Goal: Information Seeking & Learning: Learn about a topic

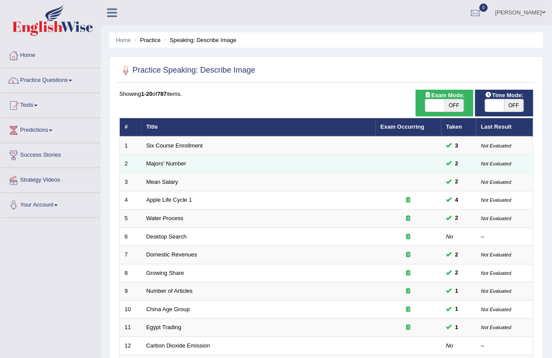
click at [173, 167] on td "Majors' Number" at bounding box center [259, 164] width 234 height 18
click at [177, 160] on link "Majors' Number" at bounding box center [167, 163] width 40 height 7
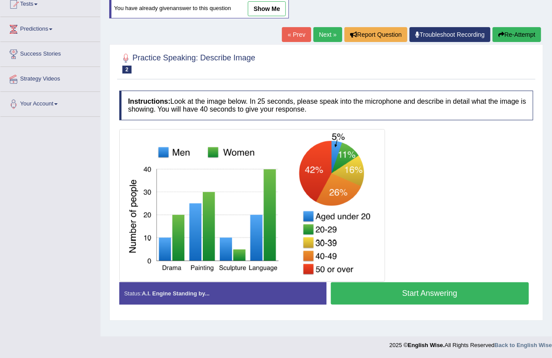
scroll to position [101, 0]
click at [325, 35] on link "Next »" at bounding box center [328, 34] width 29 height 15
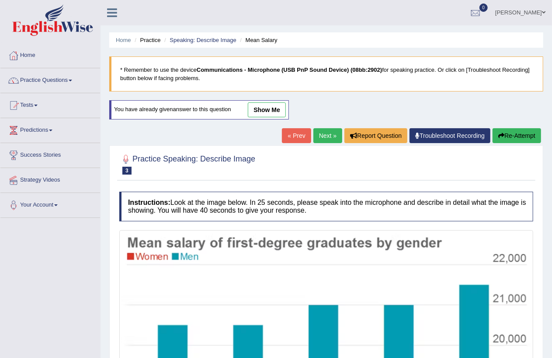
click at [320, 138] on link "Next »" at bounding box center [328, 135] width 29 height 15
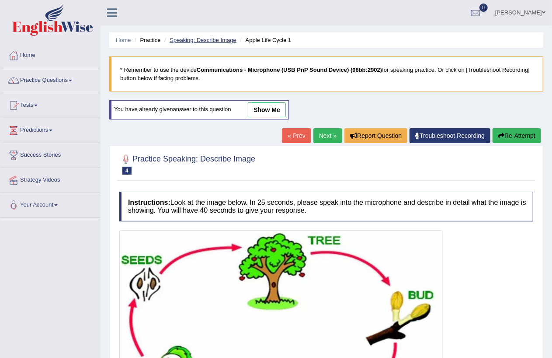
click at [224, 38] on link "Speaking: Describe Image" at bounding box center [203, 40] width 66 height 7
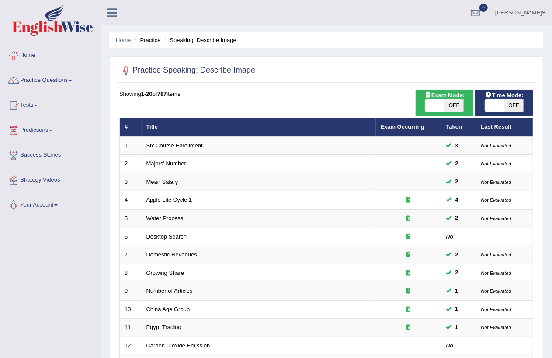
click at [458, 101] on span "OFF" at bounding box center [454, 105] width 19 height 12
checkbox input "true"
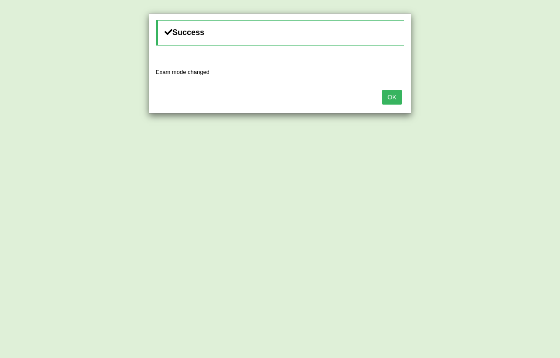
click at [391, 97] on button "OK" at bounding box center [392, 97] width 20 height 15
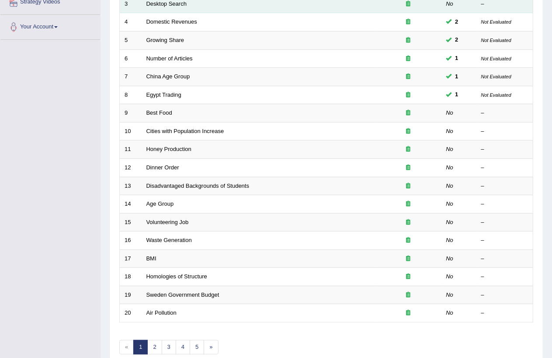
scroll to position [221, 0]
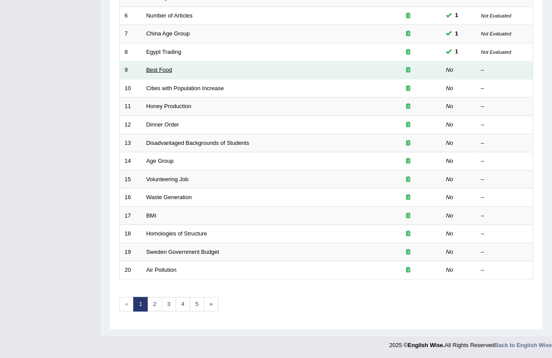
click at [168, 70] on link "Best Food" at bounding box center [160, 69] width 26 height 7
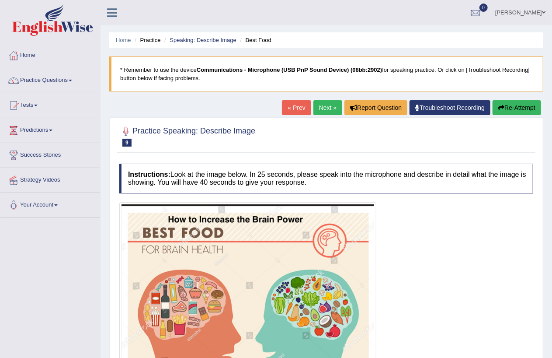
click at [322, 108] on link "Next »" at bounding box center [328, 107] width 29 height 15
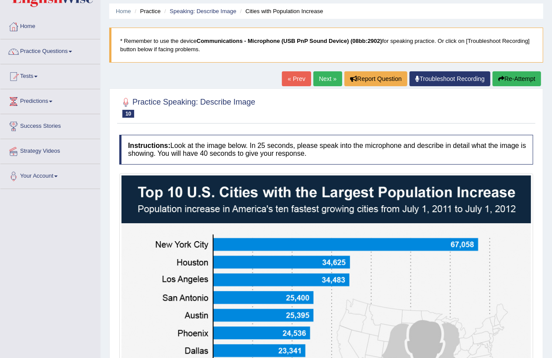
scroll to position [207, 0]
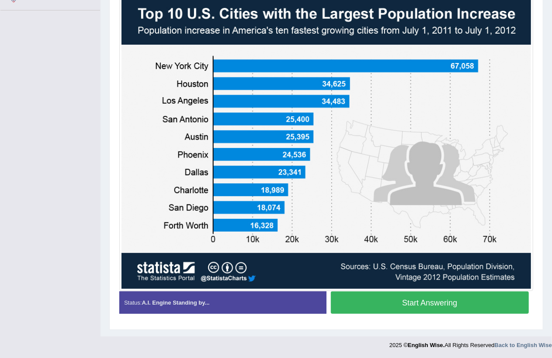
click at [418, 301] on button "Start Answering" at bounding box center [430, 302] width 199 height 22
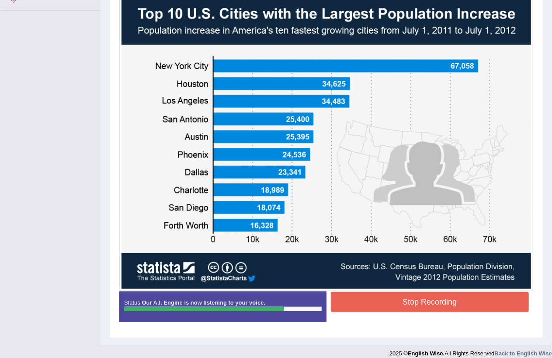
click at [440, 301] on button "Stop Recording" at bounding box center [430, 302] width 199 height 20
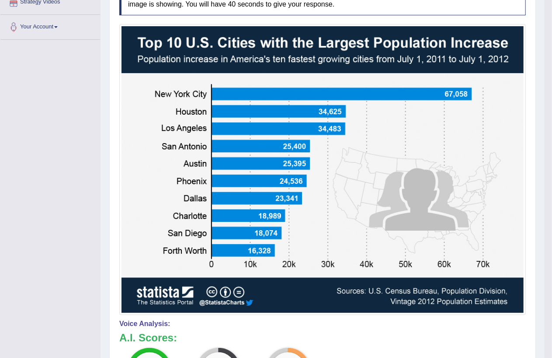
scroll to position [0, 0]
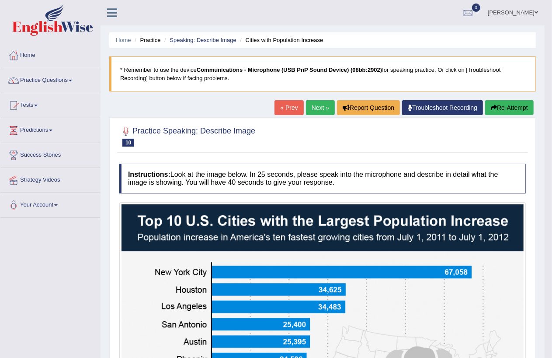
click at [505, 106] on button "Re-Attempt" at bounding box center [510, 107] width 49 height 15
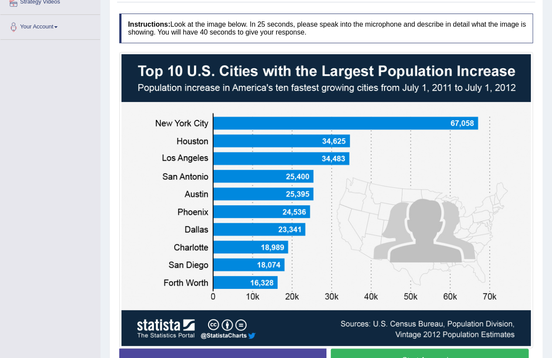
scroll to position [235, 0]
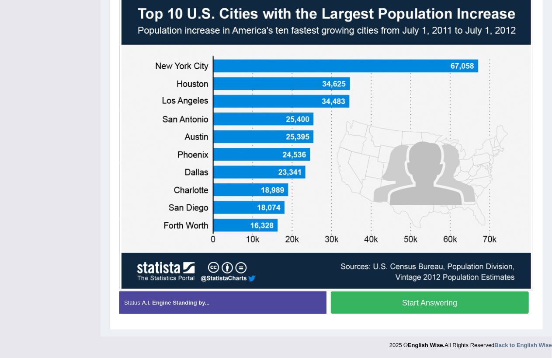
click at [399, 298] on button "Start Answering" at bounding box center [430, 302] width 199 height 22
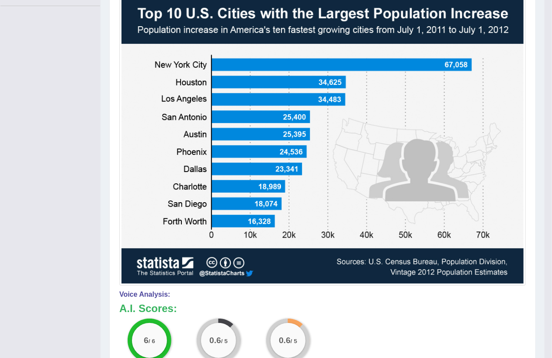
scroll to position [33, 0]
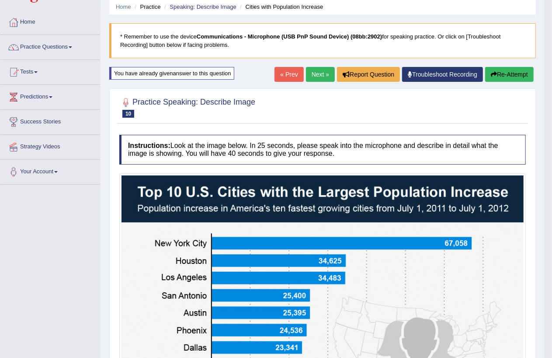
click at [500, 72] on button "Re-Attempt" at bounding box center [510, 74] width 49 height 15
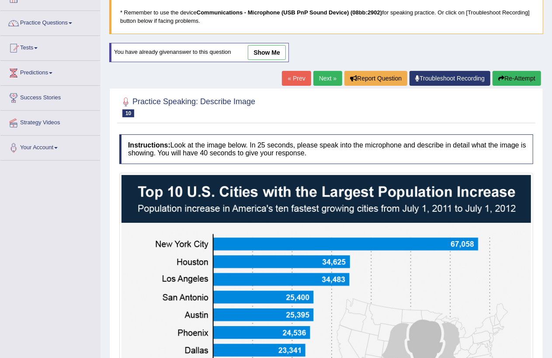
scroll to position [235, 0]
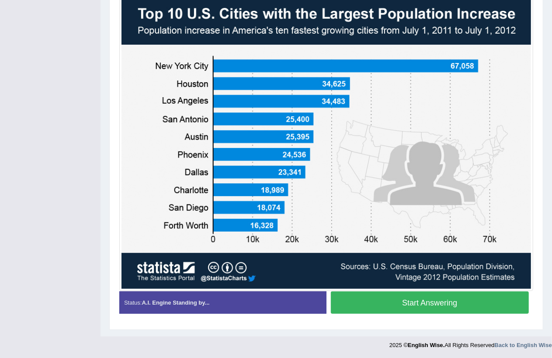
click at [416, 305] on button "Start Answering" at bounding box center [430, 302] width 199 height 22
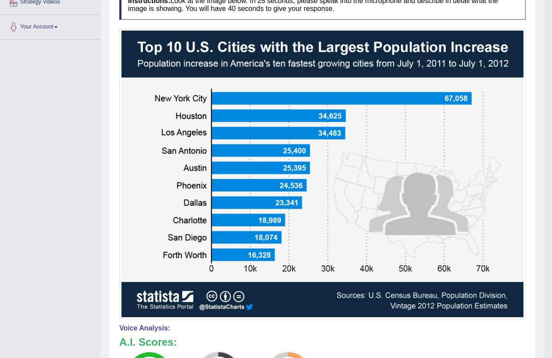
scroll to position [0, 0]
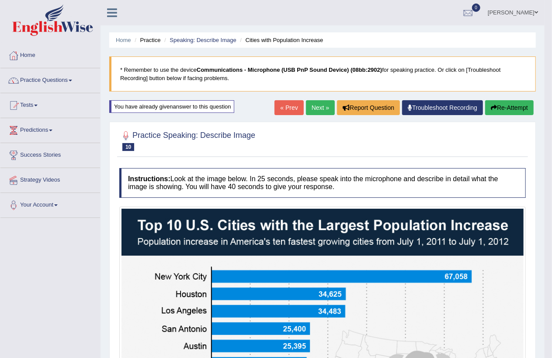
click at [501, 103] on button "Re-Attempt" at bounding box center [510, 107] width 49 height 15
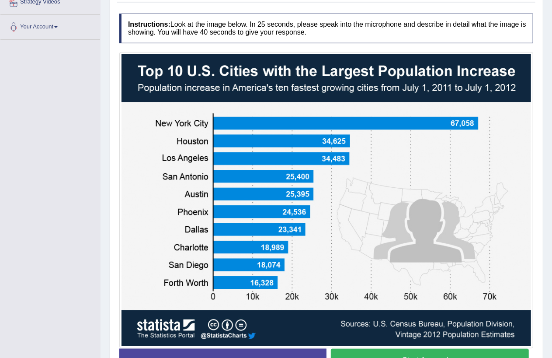
scroll to position [235, 0]
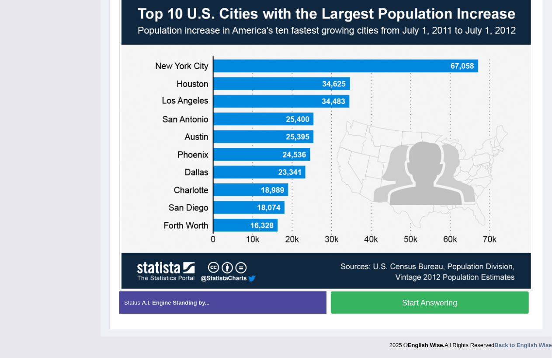
click at [411, 304] on button "Start Answering" at bounding box center [430, 302] width 199 height 22
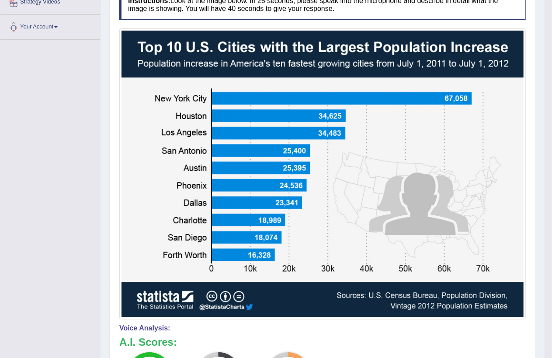
scroll to position [0, 0]
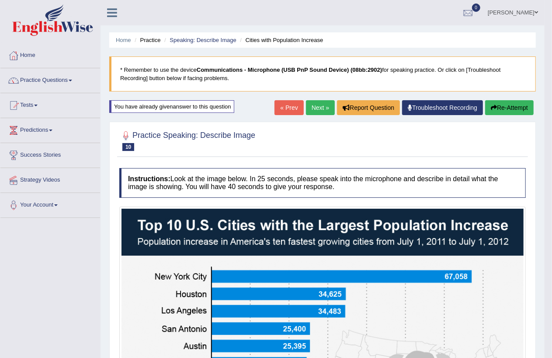
click at [508, 107] on button "Re-Attempt" at bounding box center [510, 107] width 49 height 15
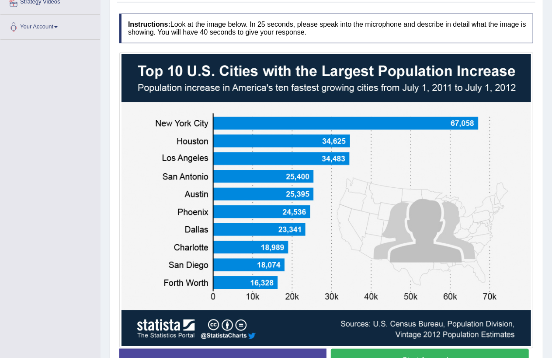
scroll to position [235, 0]
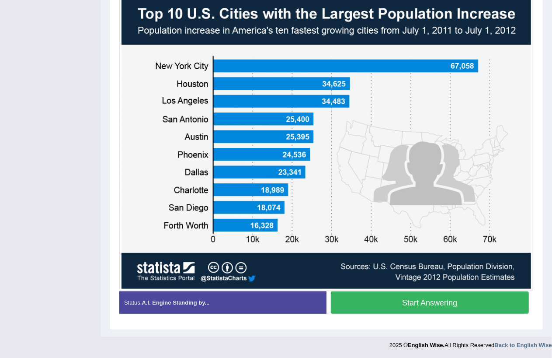
click at [420, 302] on button "Start Answering" at bounding box center [430, 302] width 199 height 22
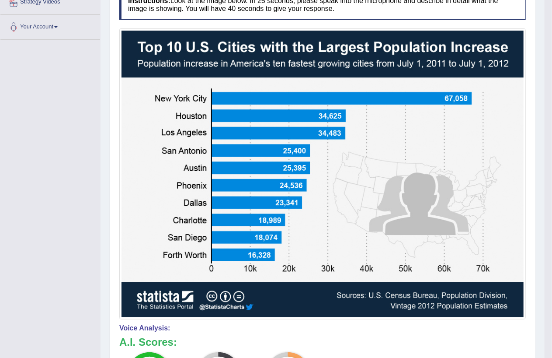
scroll to position [0, 0]
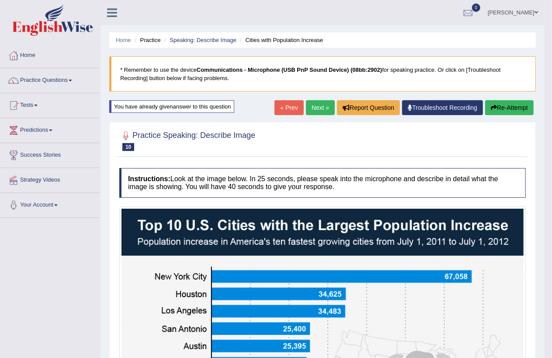
click at [311, 108] on link "Next »" at bounding box center [320, 107] width 29 height 15
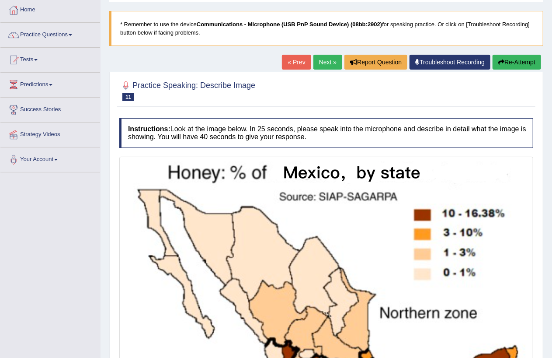
scroll to position [224, 0]
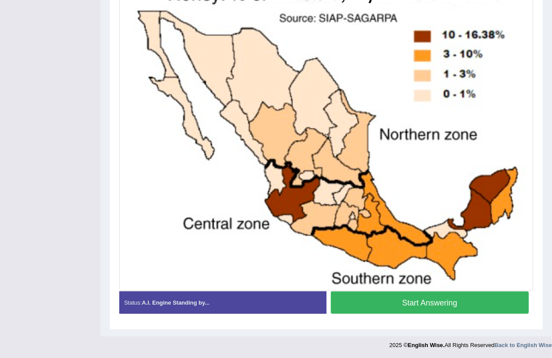
click at [418, 302] on button "Start Answering" at bounding box center [430, 302] width 199 height 22
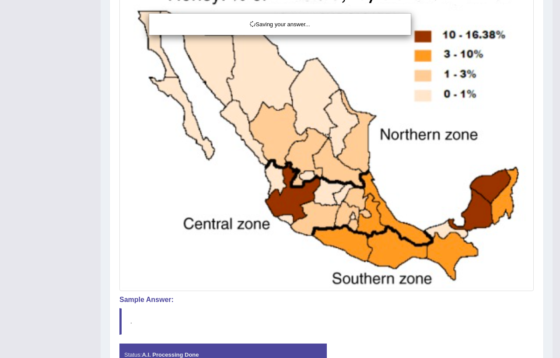
drag, startPoint x: 423, startPoint y: 300, endPoint x: 419, endPoint y: 275, distance: 26.1
click at [423, 300] on div "Saving your answer..." at bounding box center [280, 179] width 560 height 358
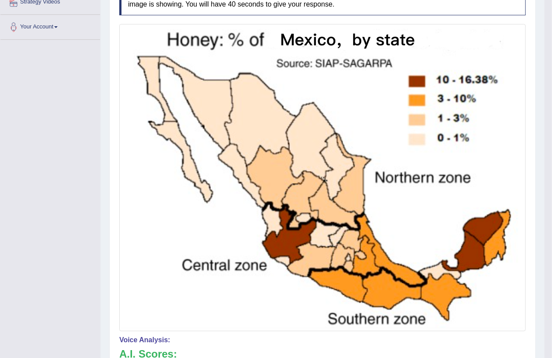
scroll to position [0, 0]
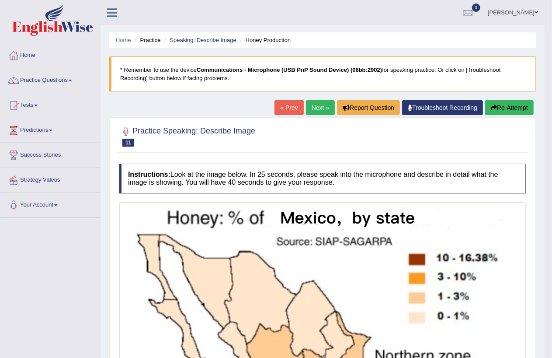
click at [521, 104] on button "Re-Attempt" at bounding box center [510, 107] width 49 height 15
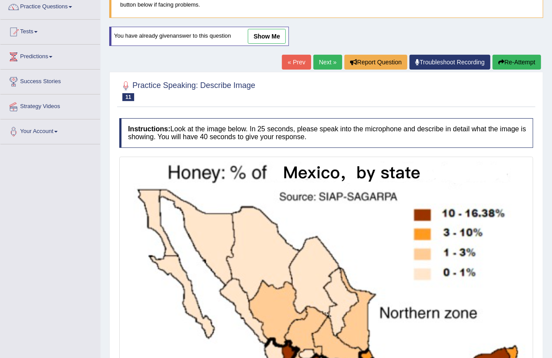
scroll to position [252, 0]
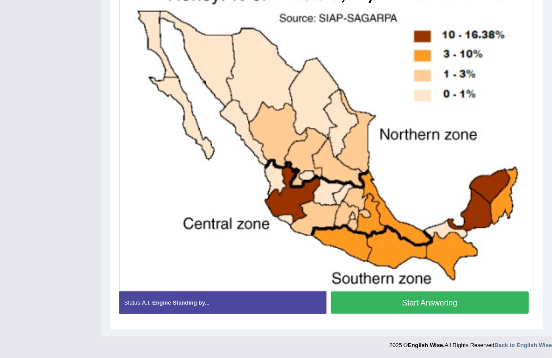
click at [421, 291] on button "Start Answering" at bounding box center [430, 302] width 199 height 22
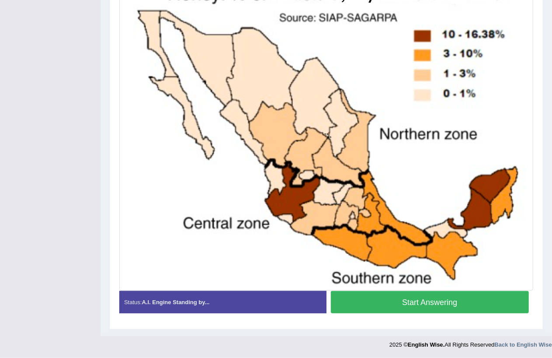
scroll to position [228, 0]
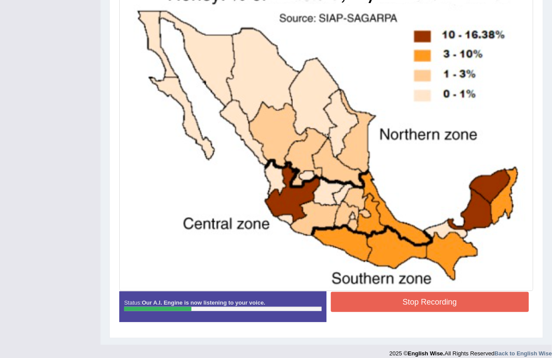
click at [421, 303] on button "Stop Recording" at bounding box center [430, 302] width 199 height 20
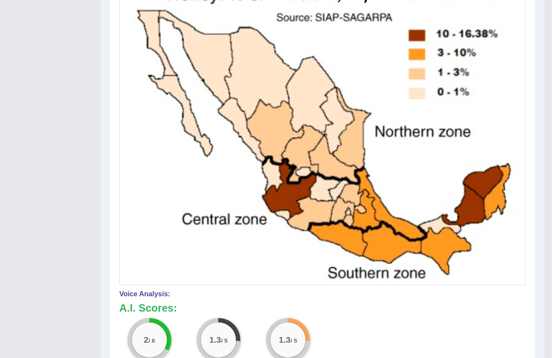
scroll to position [50, 0]
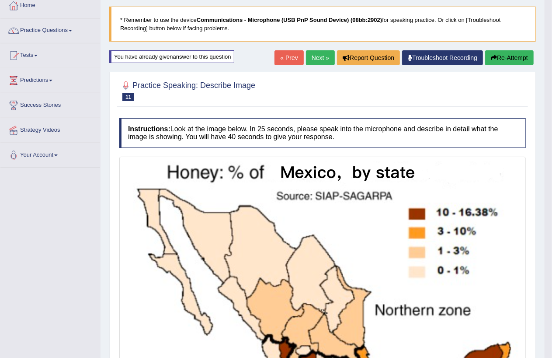
click at [509, 55] on button "Re-Attempt" at bounding box center [510, 57] width 49 height 15
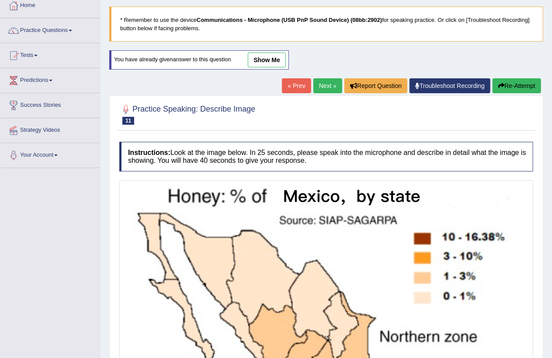
scroll to position [228, 0]
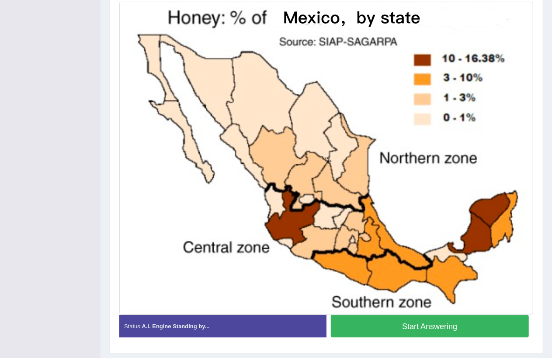
drag, startPoint x: 412, startPoint y: 328, endPoint x: 407, endPoint y: 329, distance: 5.3
click at [408, 329] on button "Start Answering" at bounding box center [430, 326] width 199 height 22
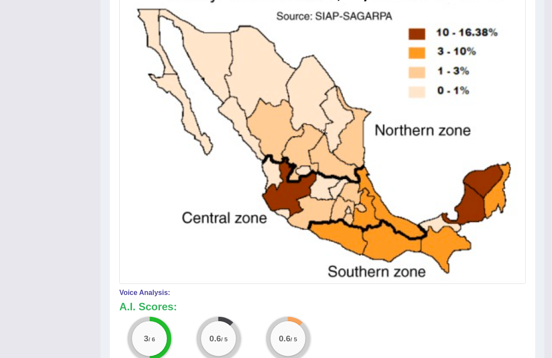
scroll to position [52, 0]
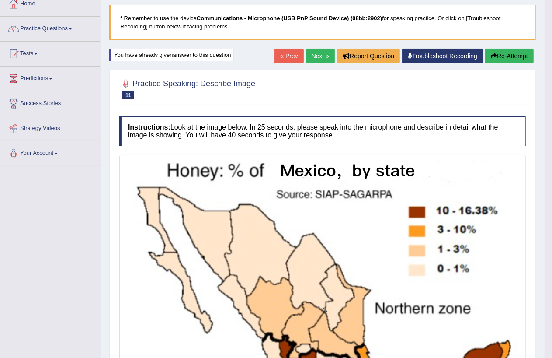
click at [517, 55] on button "Re-Attempt" at bounding box center [510, 56] width 49 height 15
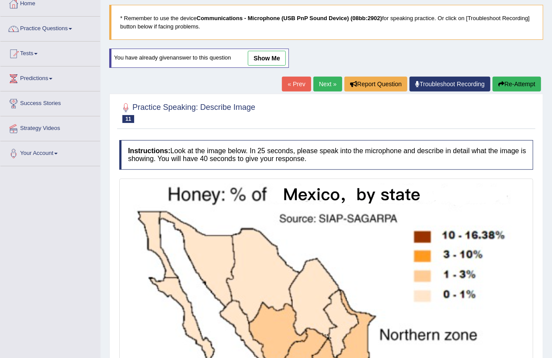
scroll to position [230, 0]
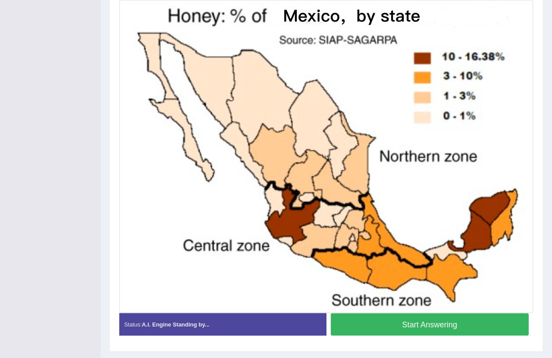
click at [412, 325] on button "Start Answering" at bounding box center [430, 324] width 199 height 22
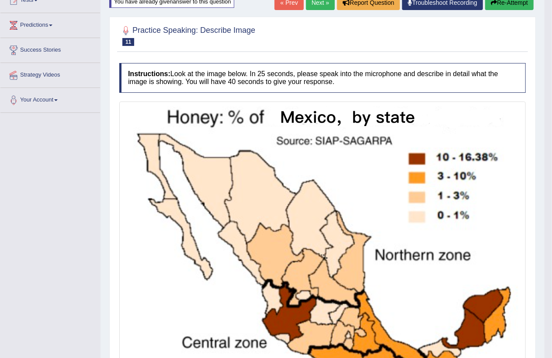
scroll to position [0, 0]
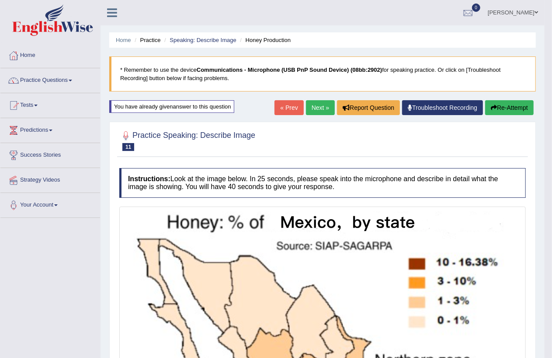
click at [316, 107] on link "Next »" at bounding box center [320, 107] width 29 height 15
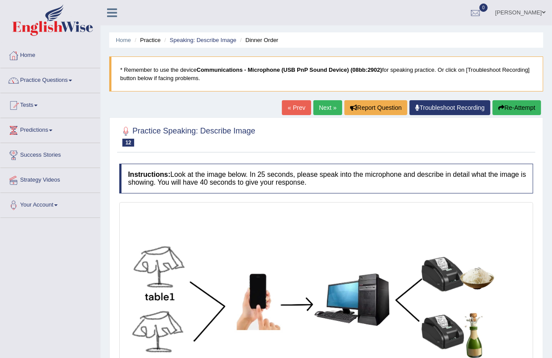
scroll to position [124, 0]
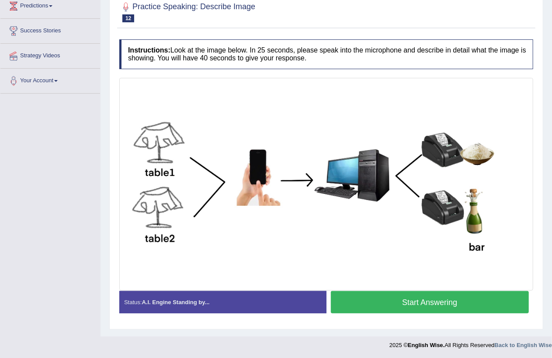
click at [410, 297] on button "Start Answering" at bounding box center [430, 302] width 199 height 22
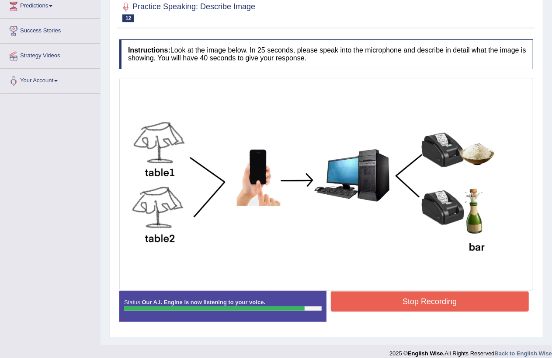
drag, startPoint x: 418, startPoint y: 297, endPoint x: 484, endPoint y: 258, distance: 76.6
click at [419, 296] on button "Stop Recording" at bounding box center [430, 301] width 199 height 20
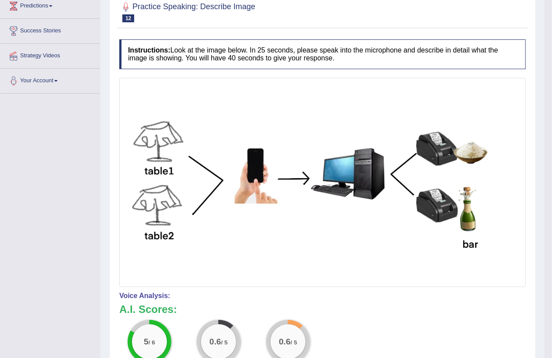
scroll to position [0, 0]
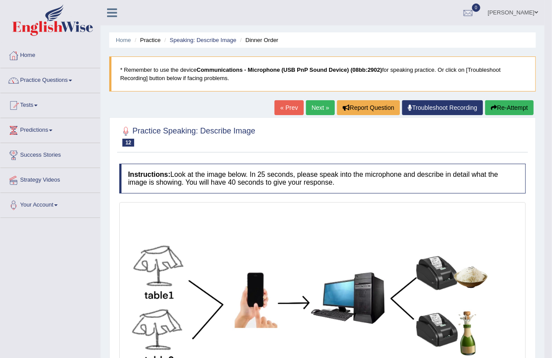
click at [317, 104] on link "Next »" at bounding box center [320, 107] width 29 height 15
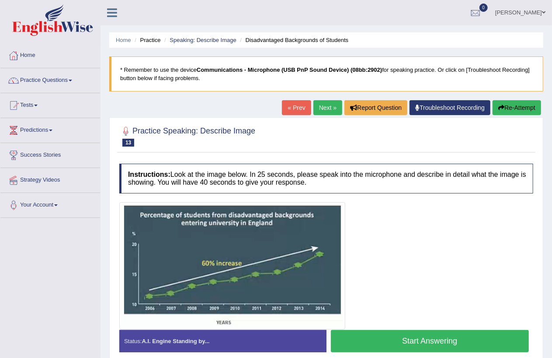
scroll to position [101, 0]
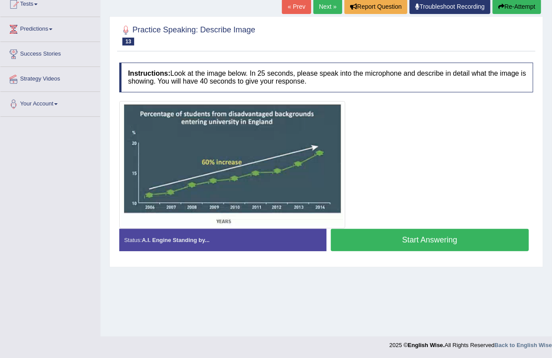
click at [427, 241] on button "Start Answering" at bounding box center [430, 240] width 199 height 22
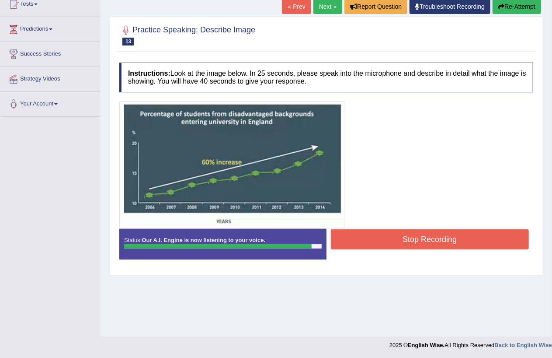
click at [439, 233] on button "Stop Recording" at bounding box center [430, 239] width 199 height 20
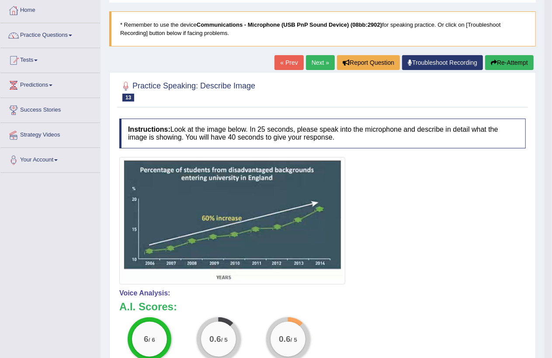
scroll to position [0, 0]
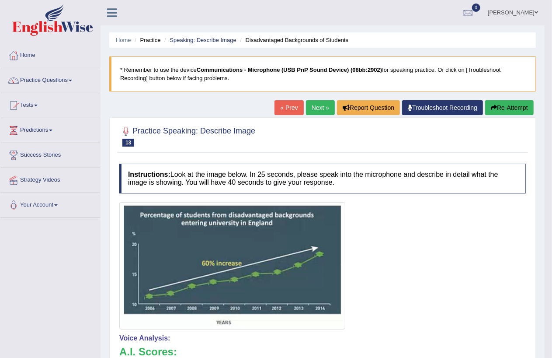
click at [316, 105] on link "Next »" at bounding box center [320, 107] width 29 height 15
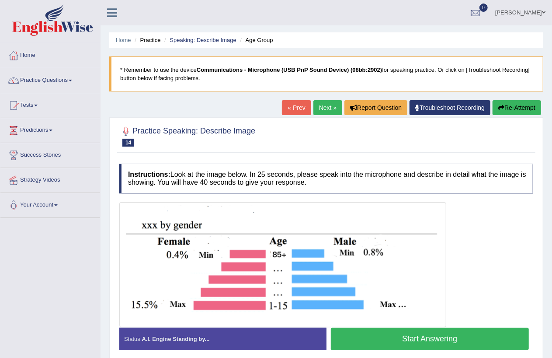
scroll to position [101, 0]
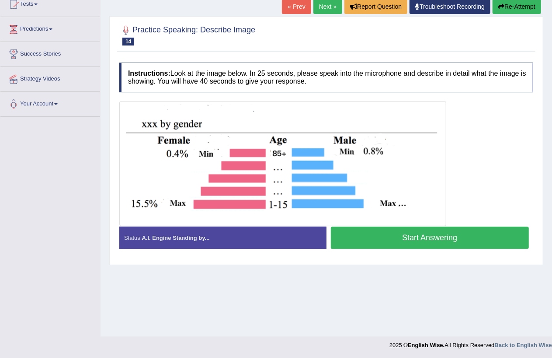
click at [414, 234] on button "Start Answering" at bounding box center [430, 238] width 199 height 22
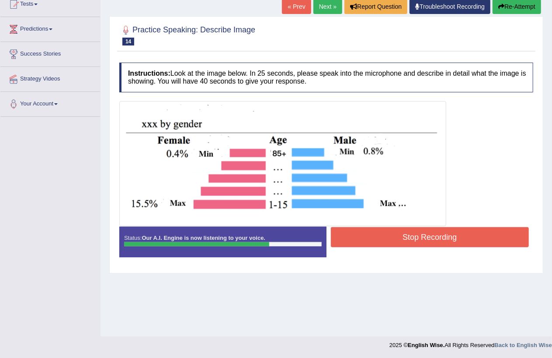
click at [512, 6] on button "Re-Attempt" at bounding box center [517, 6] width 49 height 15
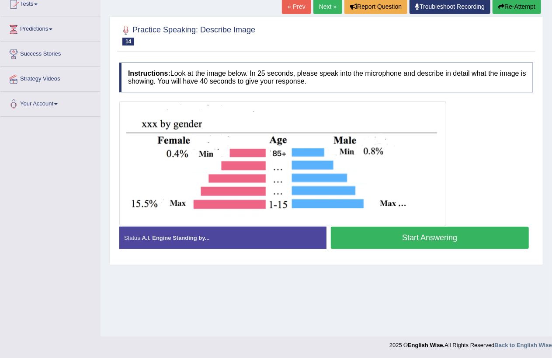
click at [412, 239] on button "Start Answering" at bounding box center [430, 238] width 199 height 22
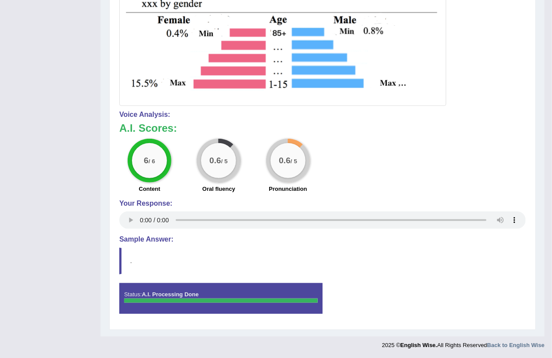
scroll to position [43, 0]
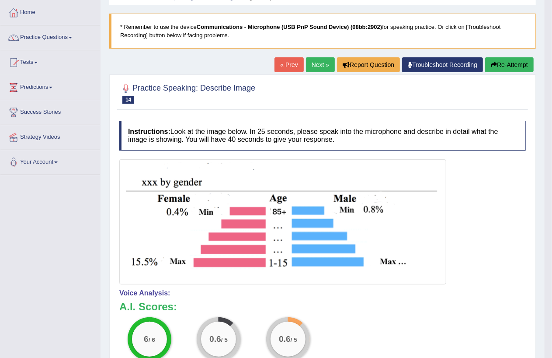
click at [316, 67] on link "Next »" at bounding box center [320, 64] width 29 height 15
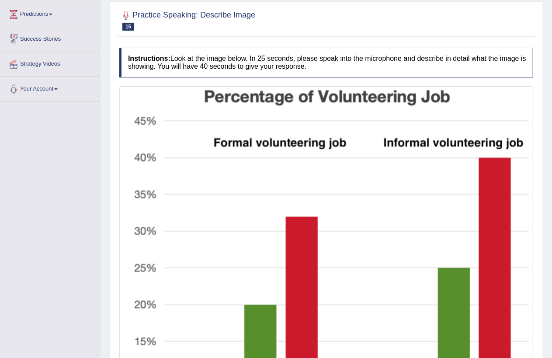
scroll to position [294, 0]
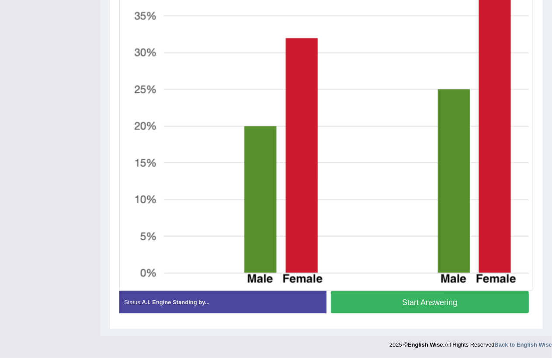
click at [423, 304] on button "Start Answering" at bounding box center [430, 302] width 199 height 22
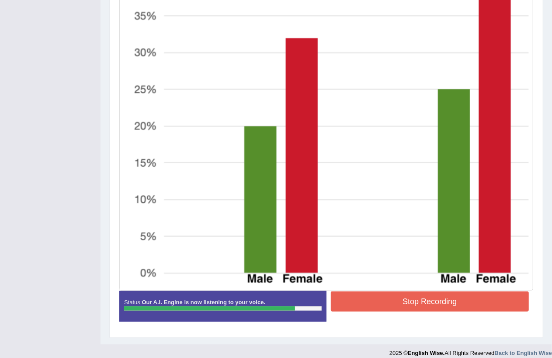
click at [423, 297] on button "Stop Recording" at bounding box center [430, 301] width 199 height 20
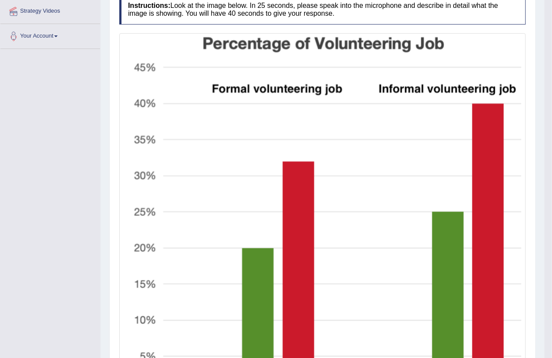
scroll to position [0, 0]
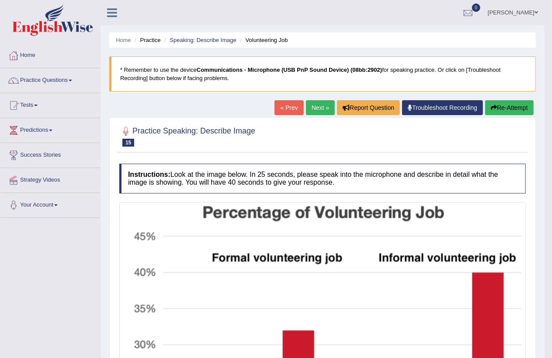
click at [313, 106] on link "Next »" at bounding box center [320, 107] width 29 height 15
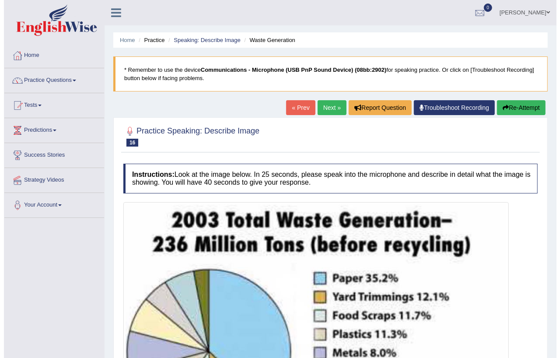
scroll to position [152, 0]
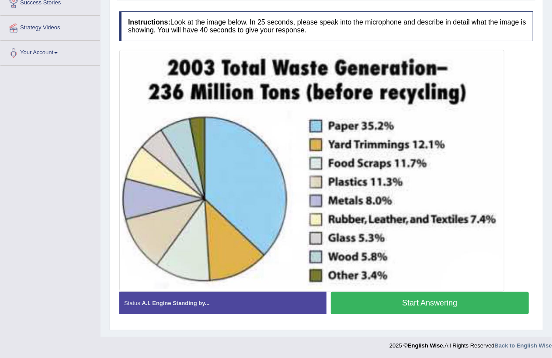
click at [406, 303] on button "Start Answering" at bounding box center [430, 303] width 199 height 22
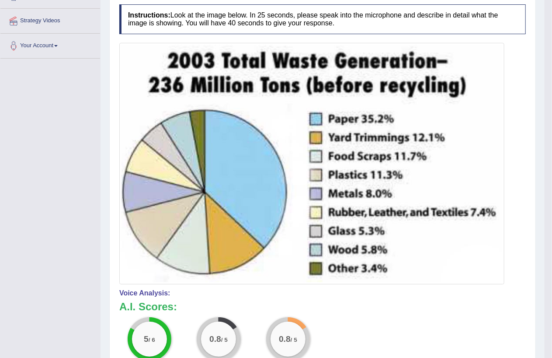
scroll to position [0, 0]
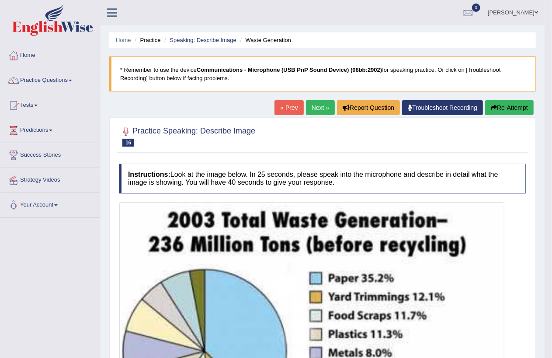
click at [316, 110] on link "Next »" at bounding box center [320, 107] width 29 height 15
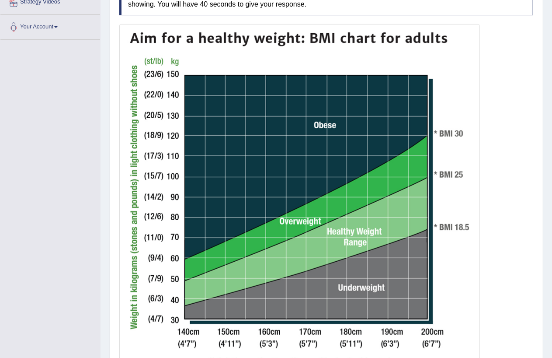
scroll to position [281, 0]
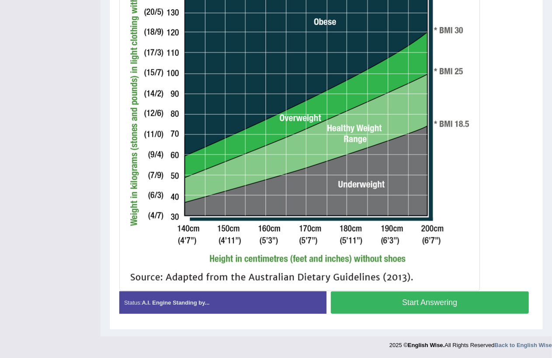
click at [426, 305] on button "Start Answering" at bounding box center [430, 302] width 199 height 22
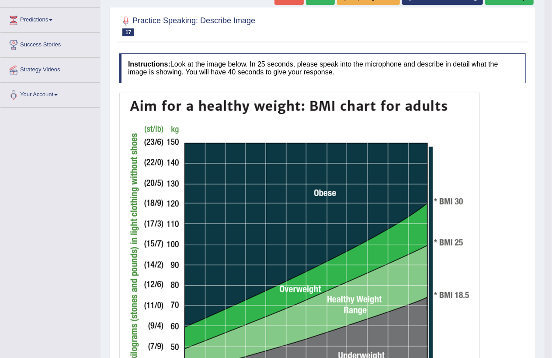
scroll to position [0, 0]
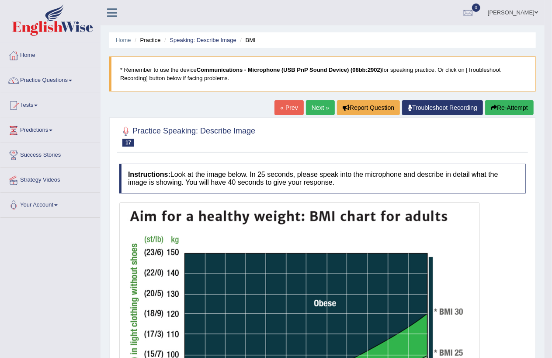
click at [314, 108] on link "Next »" at bounding box center [320, 107] width 29 height 15
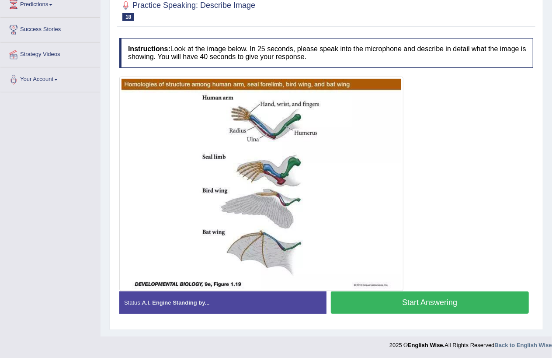
scroll to position [126, 0]
click at [426, 302] on button "Start Answering" at bounding box center [430, 302] width 199 height 22
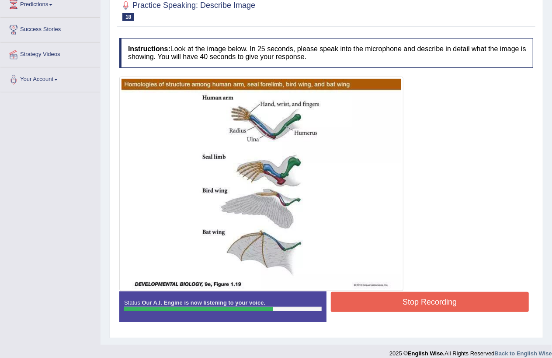
scroll to position [134, 0]
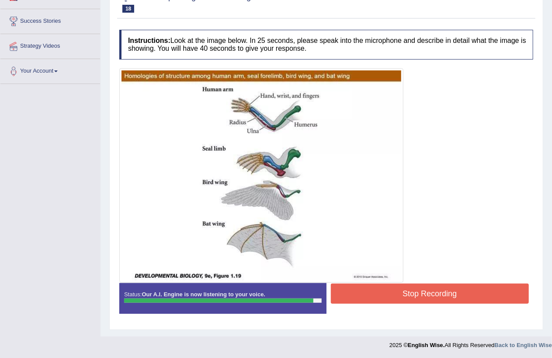
click at [415, 290] on button "Stop Recording" at bounding box center [430, 293] width 199 height 20
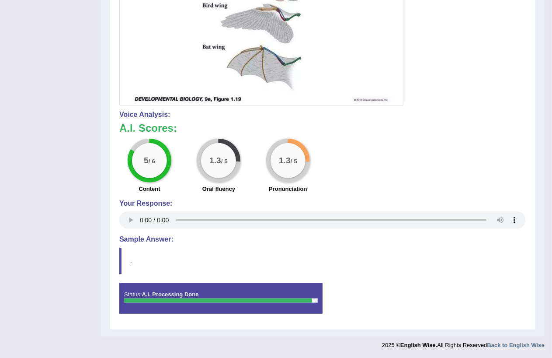
scroll to position [0, 0]
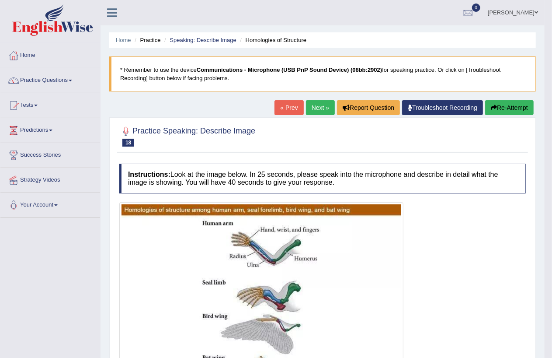
click at [309, 105] on link "Next »" at bounding box center [320, 107] width 29 height 15
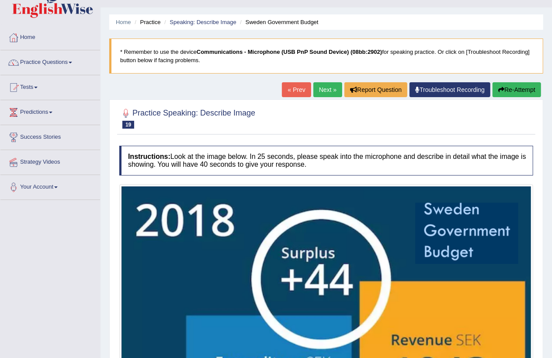
scroll to position [196, 0]
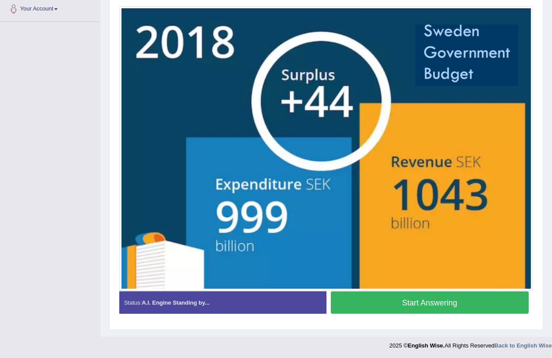
click at [424, 300] on button "Start Answering" at bounding box center [430, 302] width 199 height 22
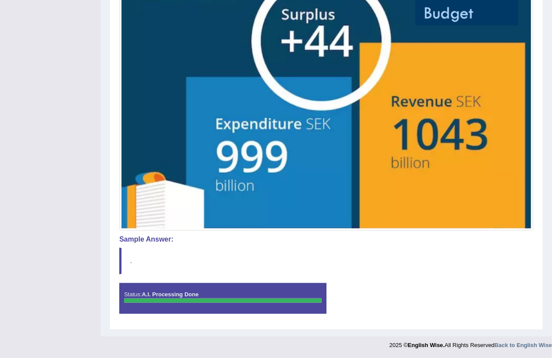
scroll to position [78, 0]
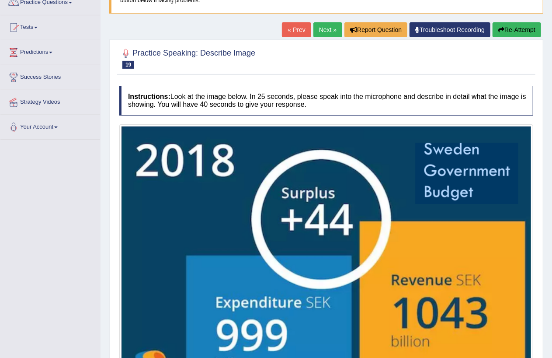
click at [322, 31] on link "Next »" at bounding box center [328, 29] width 29 height 15
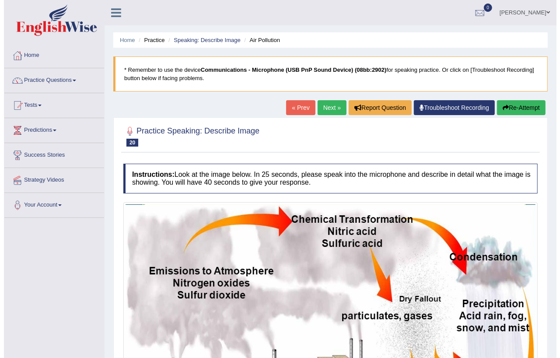
scroll to position [141, 0]
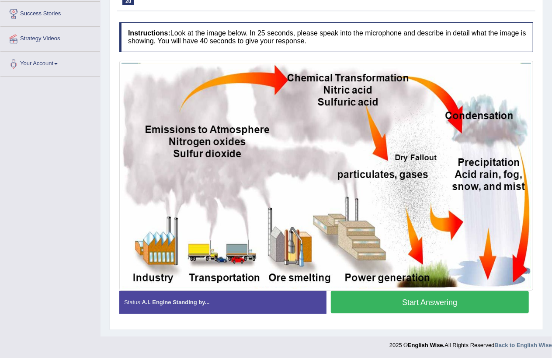
click at [422, 302] on button "Start Answering" at bounding box center [430, 302] width 199 height 22
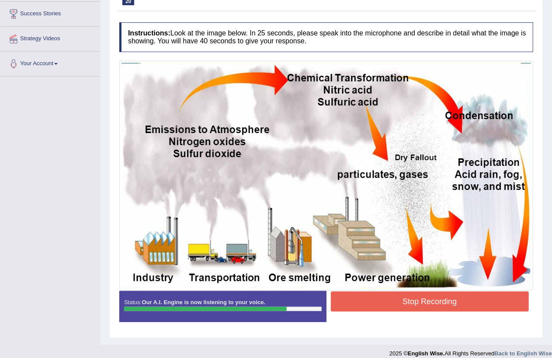
click at [422, 300] on button "Stop Recording" at bounding box center [430, 301] width 199 height 20
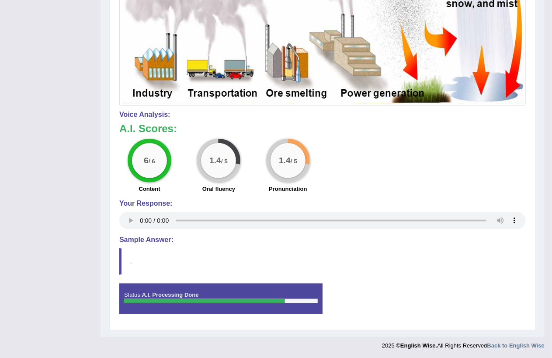
scroll to position [0, 0]
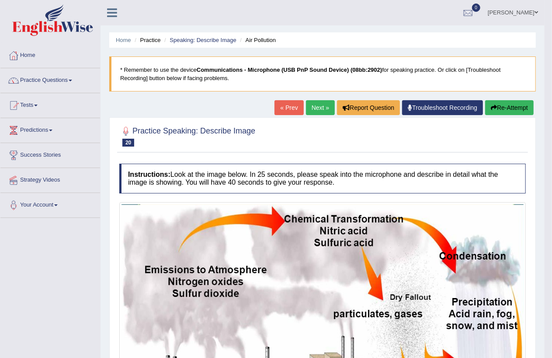
click at [313, 110] on link "Next »" at bounding box center [320, 107] width 29 height 15
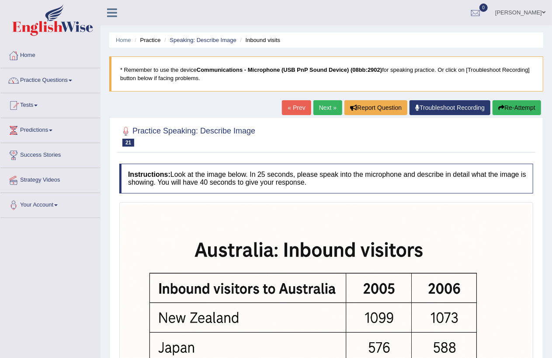
scroll to position [178, 0]
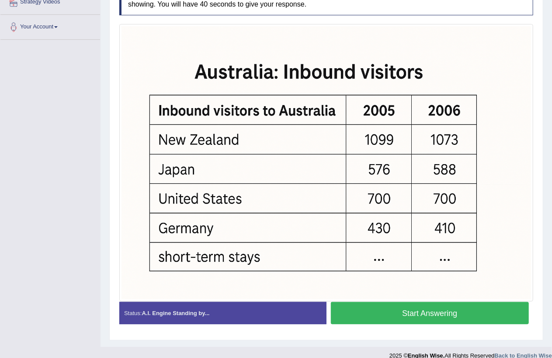
click at [423, 318] on button "Start Answering" at bounding box center [430, 313] width 199 height 22
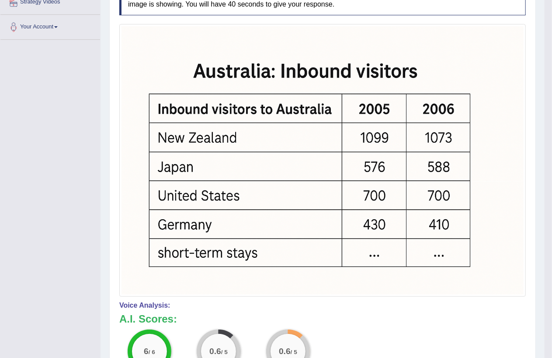
scroll to position [0, 0]
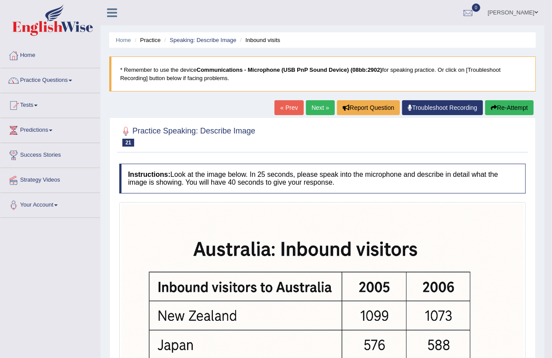
click at [513, 107] on button "Re-Attempt" at bounding box center [510, 107] width 49 height 15
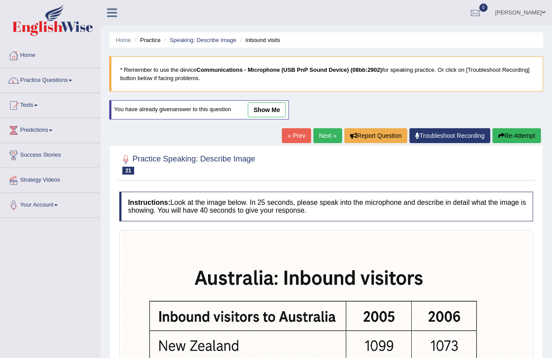
scroll to position [178, 0]
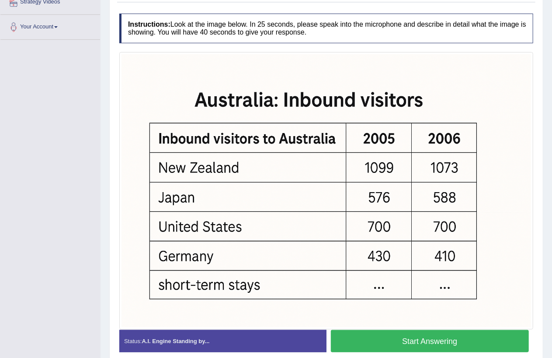
click at [403, 335] on button "Start Answering" at bounding box center [430, 341] width 199 height 22
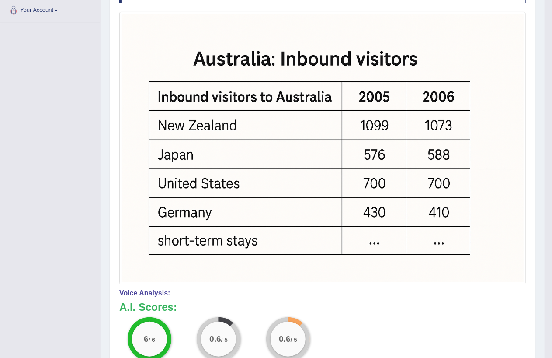
scroll to position [17, 0]
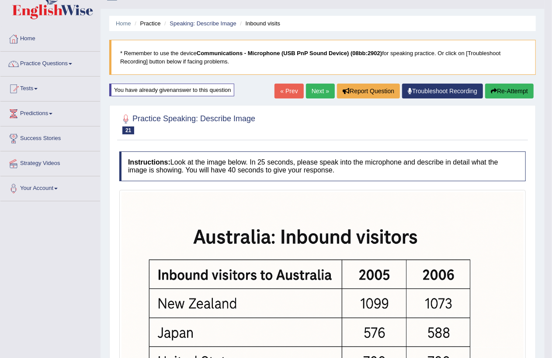
click at [282, 88] on link "« Prev" at bounding box center [289, 91] width 29 height 15
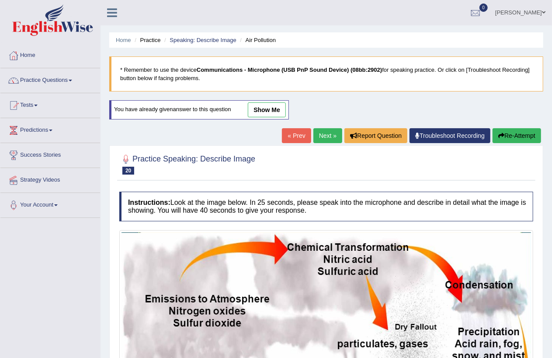
click at [263, 110] on link "show me" at bounding box center [267, 109] width 38 height 15
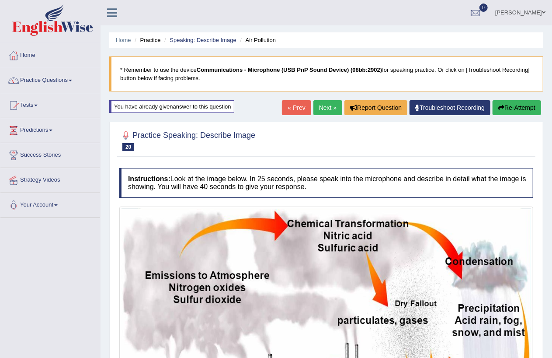
click at [315, 108] on link "Next »" at bounding box center [328, 107] width 29 height 15
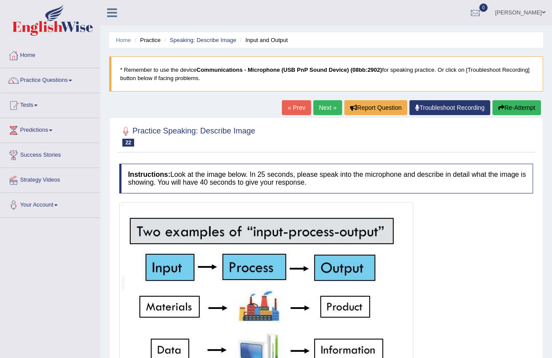
drag, startPoint x: 309, startPoint y: 99, endPoint x: 335, endPoint y: 112, distance: 28.8
click at [309, 101] on div "Home Practice Speaking: Describe Image Input and Output * Remember to use the d…" at bounding box center [327, 227] width 452 height 455
click at [283, 104] on link "« Prev" at bounding box center [296, 107] width 29 height 15
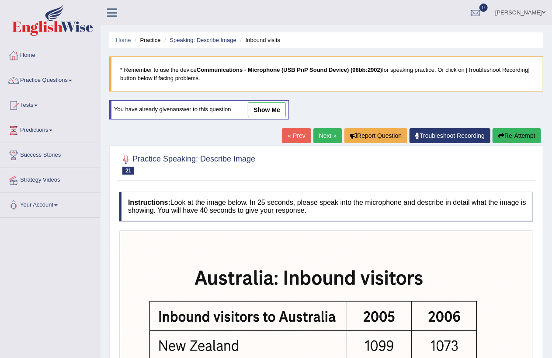
click at [299, 133] on link "« Prev" at bounding box center [296, 135] width 29 height 15
